Goal: Information Seeking & Learning: Find specific fact

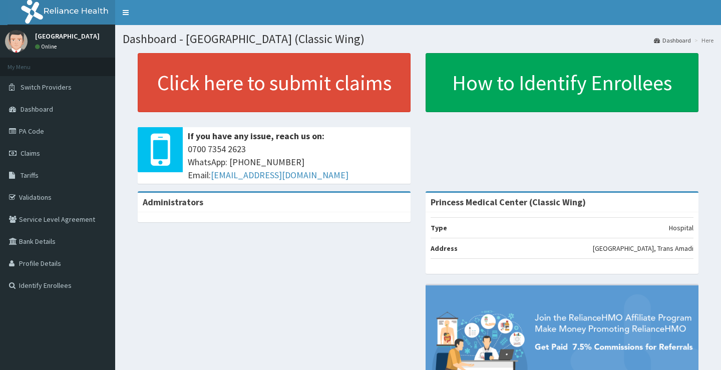
click at [51, 127] on link "PA Code" at bounding box center [57, 131] width 115 height 22
click at [50, 131] on link "PA Code" at bounding box center [57, 131] width 115 height 22
drag, startPoint x: 64, startPoint y: 115, endPoint x: 234, endPoint y: 258, distance: 222.8
click at [234, 258] on div "Administrators Princess Medical Center (Classic Wing) Type Hospital Address 3B …" at bounding box center [418, 314] width 591 height 247
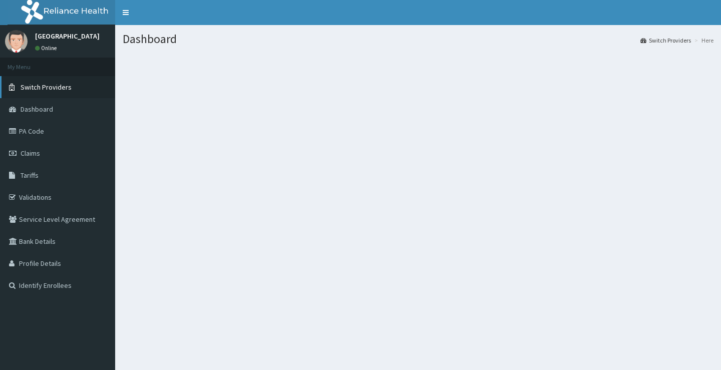
click at [53, 81] on link "Switch Providers" at bounding box center [57, 87] width 115 height 22
drag, startPoint x: 33, startPoint y: 95, endPoint x: 56, endPoint y: 134, distance: 45.1
click at [34, 96] on link "Switch Providers" at bounding box center [57, 87] width 115 height 22
click at [52, 86] on span "Switch Providers" at bounding box center [46, 87] width 51 height 9
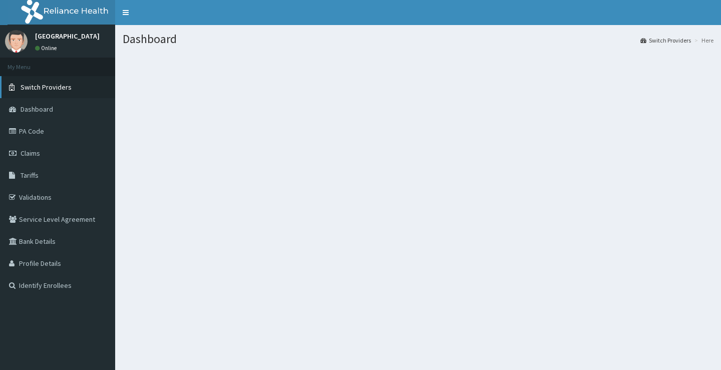
click at [52, 86] on span "Switch Providers" at bounding box center [46, 87] width 51 height 9
click at [27, 86] on span "Switch Providers" at bounding box center [46, 87] width 51 height 9
click at [37, 87] on span "Switch Providers" at bounding box center [46, 87] width 51 height 9
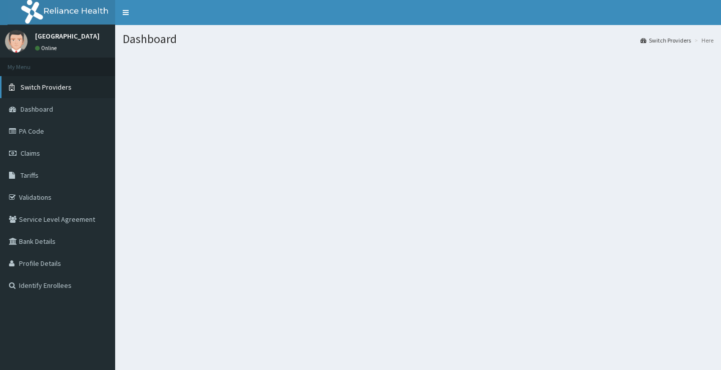
click at [64, 84] on span "Switch Providers" at bounding box center [46, 87] width 51 height 9
click at [55, 127] on link "PA Code" at bounding box center [57, 131] width 115 height 22
click at [29, 132] on link "PA Code" at bounding box center [57, 131] width 115 height 22
drag, startPoint x: 29, startPoint y: 132, endPoint x: 72, endPoint y: 129, distance: 42.7
click at [83, 126] on link "PA Code" at bounding box center [57, 131] width 115 height 22
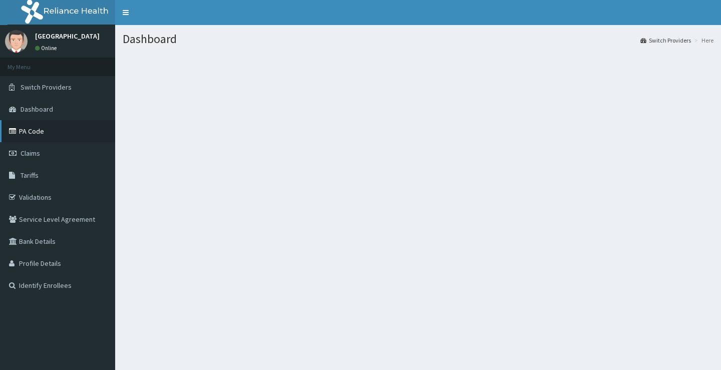
click at [55, 133] on link "PA Code" at bounding box center [57, 131] width 115 height 22
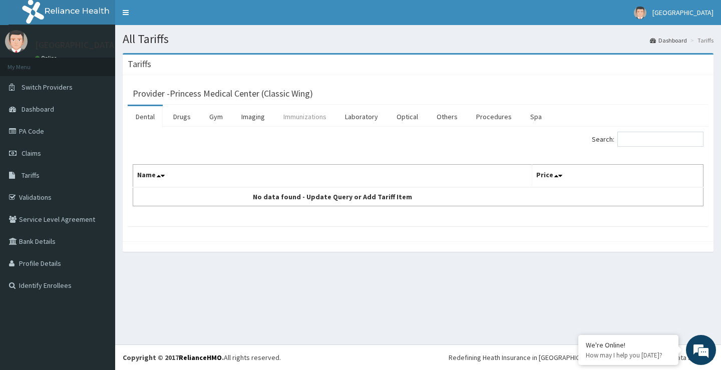
drag, startPoint x: 265, startPoint y: 117, endPoint x: 290, endPoint y: 126, distance: 27.1
click at [266, 118] on link "Imaging" at bounding box center [253, 116] width 40 height 21
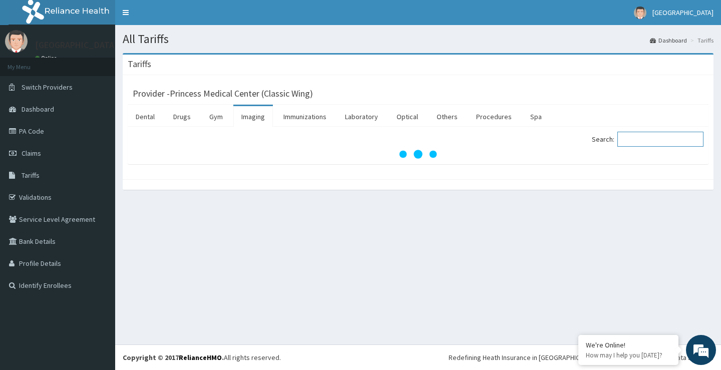
click at [634, 142] on input "Search:" at bounding box center [660, 139] width 86 height 15
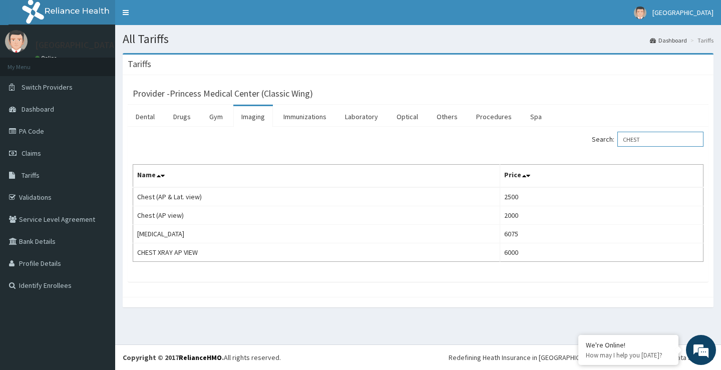
type input "CHEST"
drag, startPoint x: 656, startPoint y: 144, endPoint x: 620, endPoint y: 140, distance: 36.2
click at [620, 140] on label "Search: CHEST" at bounding box center [648, 139] width 112 height 15
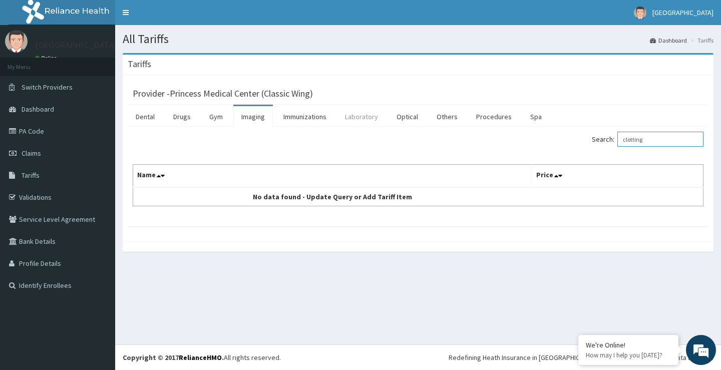
type input "clotting"
click at [357, 118] on link "Laboratory" at bounding box center [361, 116] width 49 height 21
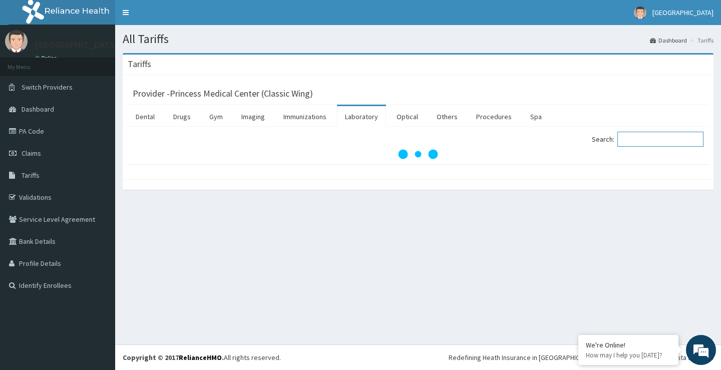
click at [637, 140] on input "Search:" at bounding box center [660, 139] width 86 height 15
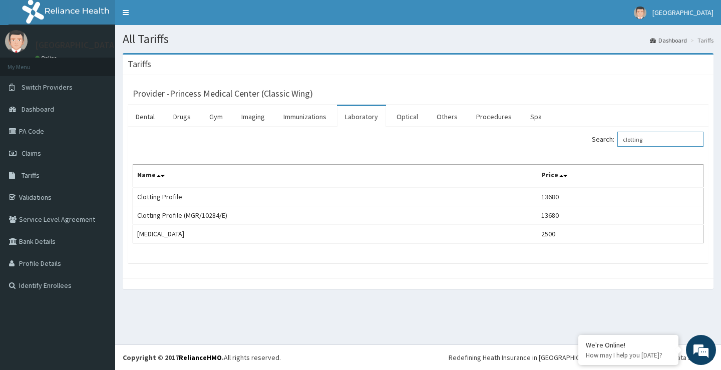
type input "clotting"
drag, startPoint x: 637, startPoint y: 139, endPoint x: 419, endPoint y: 158, distance: 218.7
click at [419, 158] on div "Search: clotting Name Price Clotting Profile 13680 Clotting Profile (MGR/10284/…" at bounding box center [418, 188] width 571 height 112
